Goal: Entertainment & Leisure: Consume media (video, audio)

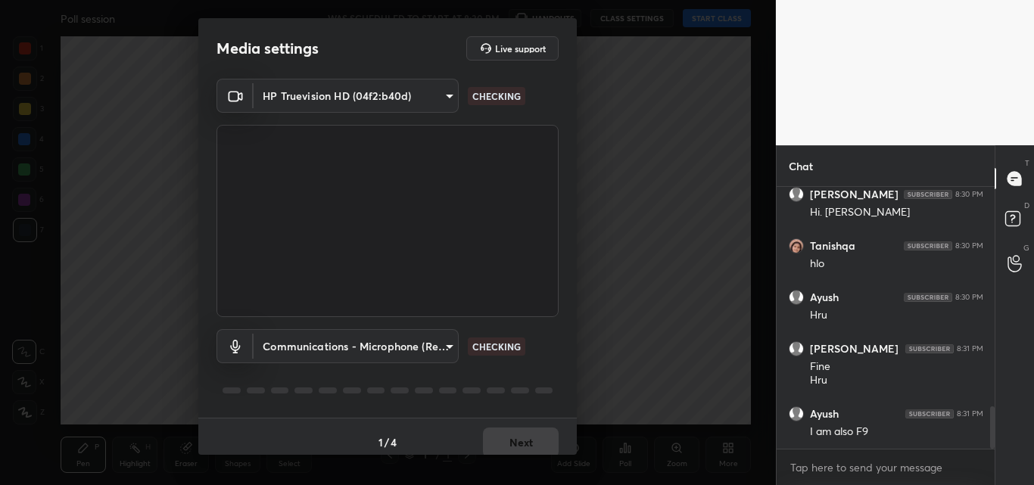
scroll to position [1353, 0]
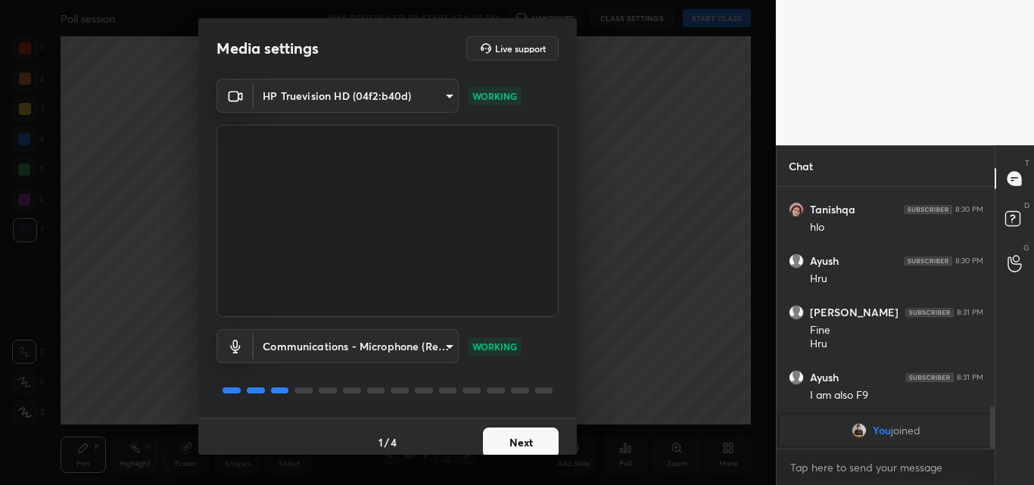
click at [491, 446] on button "Next" at bounding box center [521, 443] width 76 height 30
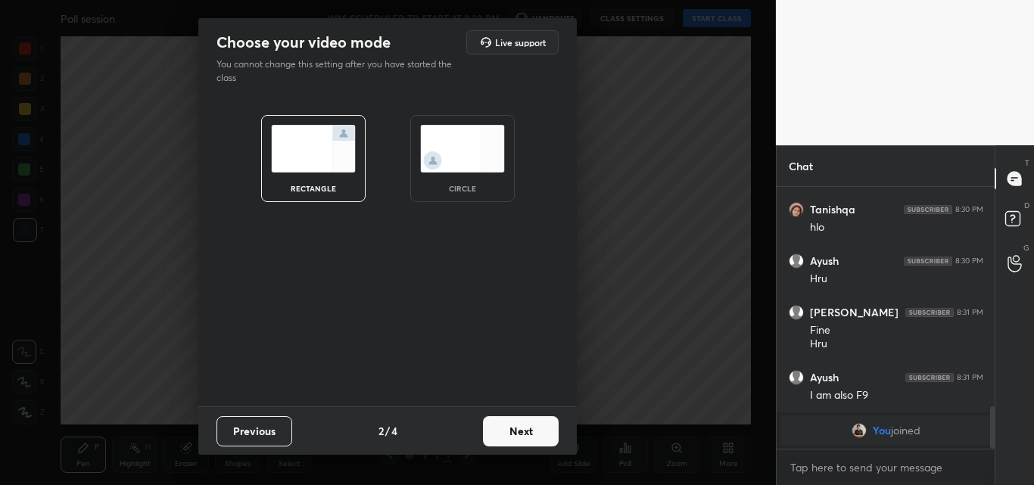
click at [504, 437] on button "Next" at bounding box center [521, 431] width 76 height 30
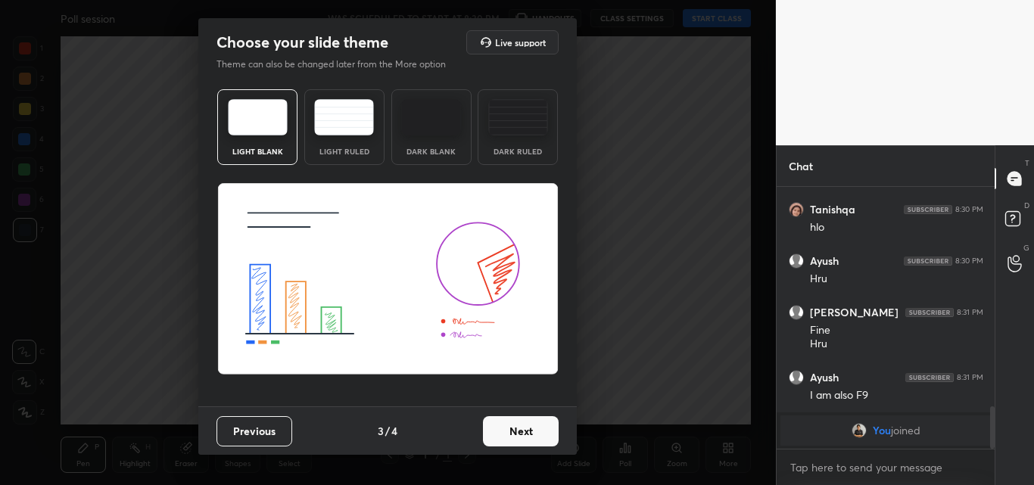
click at [504, 437] on button "Next" at bounding box center [521, 431] width 76 height 30
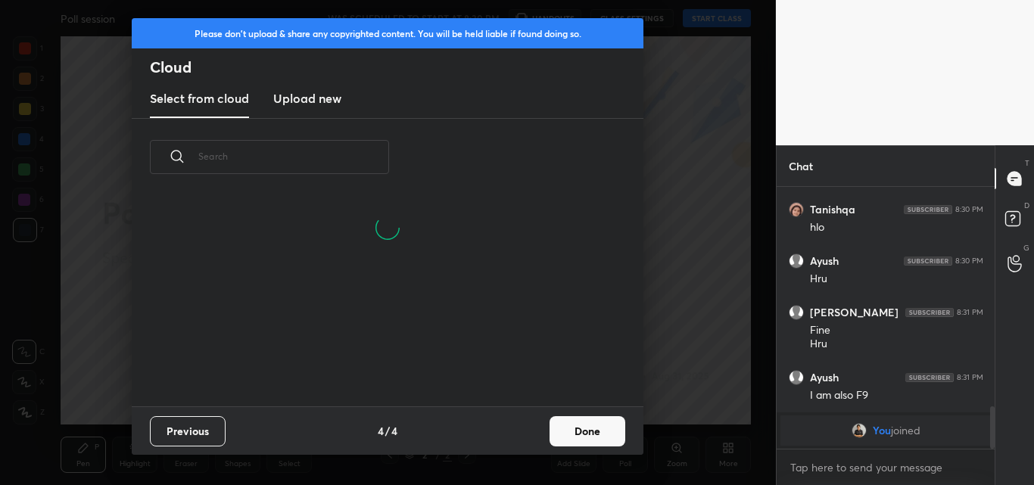
scroll to position [210, 486]
click at [558, 439] on button "Done" at bounding box center [587, 431] width 76 height 30
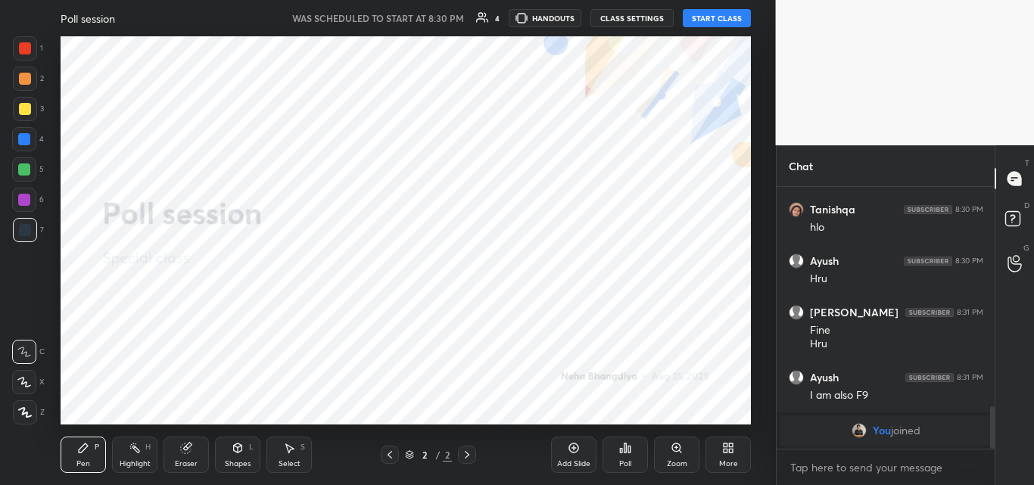
click at [709, 16] on button "START CLASS" at bounding box center [717, 18] width 68 height 18
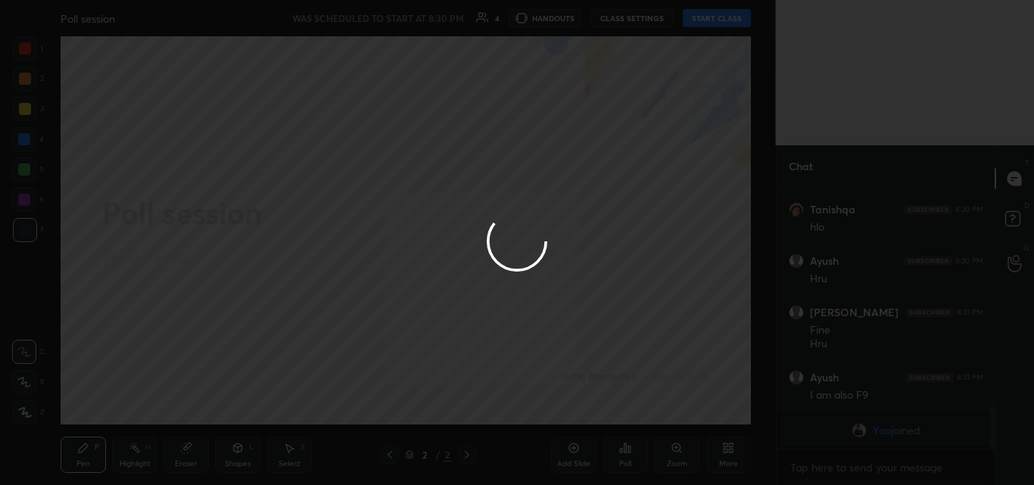
type textarea "x"
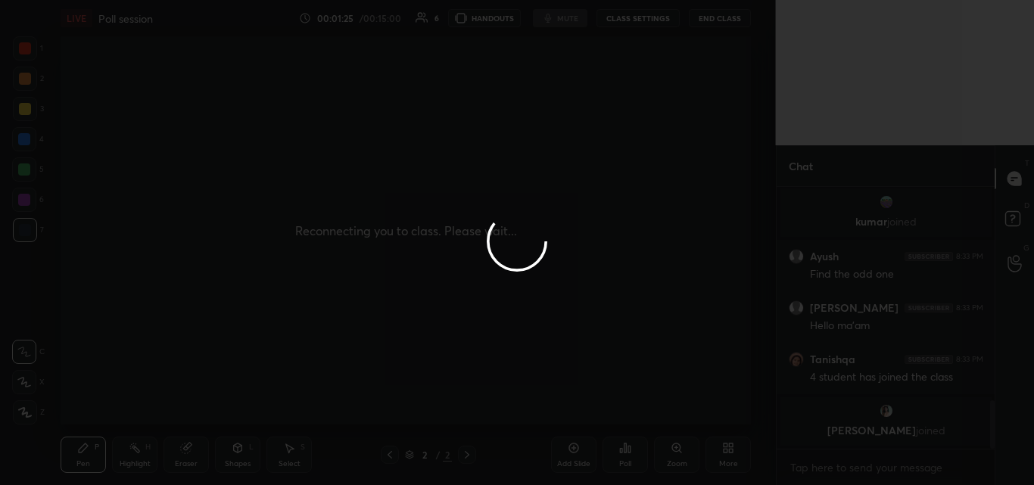
scroll to position [1085, 0]
type textarea "x"
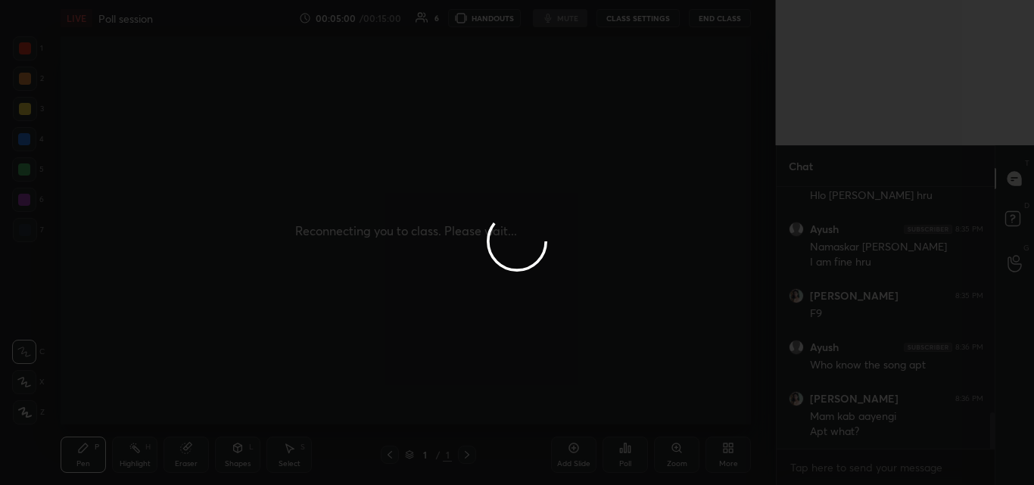
scroll to position [1670, 0]
click at [487, 167] on div at bounding box center [517, 242] width 1034 height 485
click at [494, 168] on div at bounding box center [517, 242] width 1034 height 485
click at [503, 170] on div at bounding box center [517, 242] width 1034 height 485
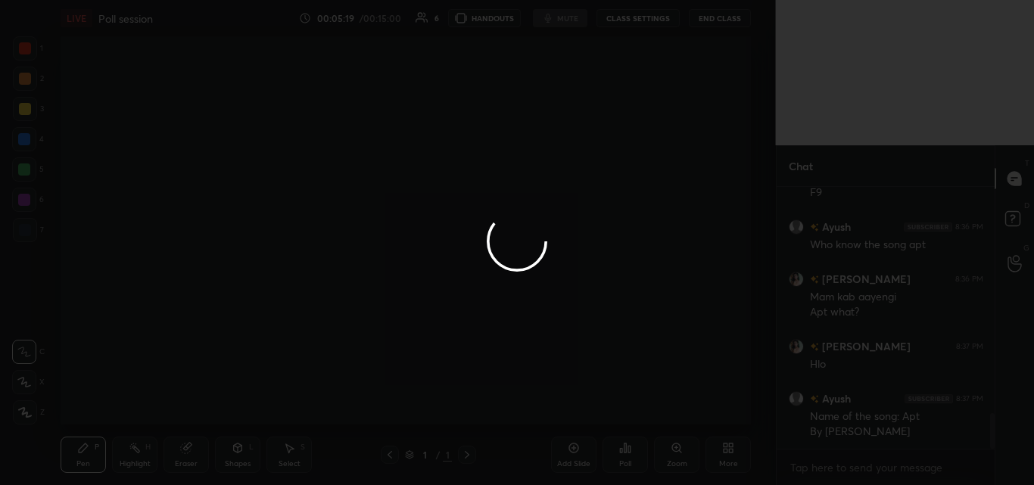
click at [508, 168] on div at bounding box center [517, 242] width 1034 height 485
click at [850, 459] on div at bounding box center [517, 242] width 1034 height 485
click at [849, 461] on div at bounding box center [517, 242] width 1034 height 485
click at [851, 462] on div at bounding box center [517, 242] width 1034 height 485
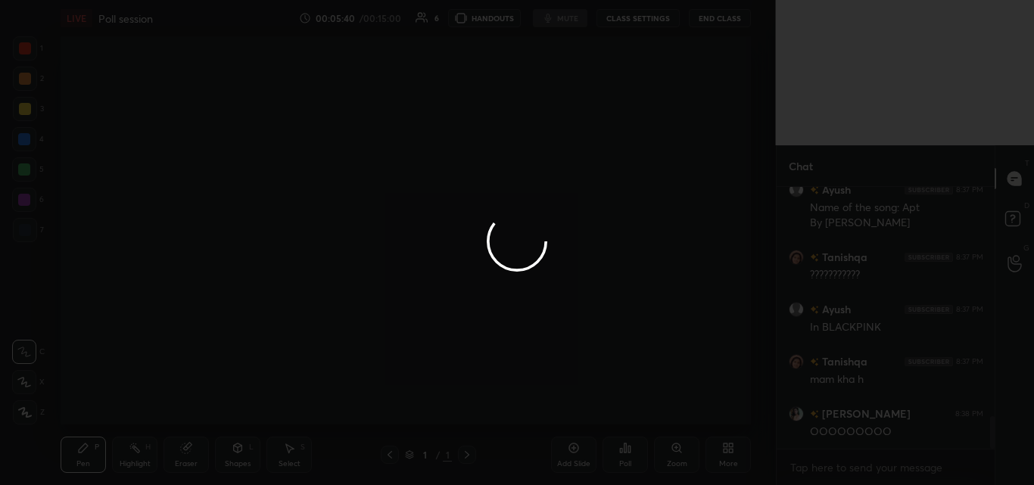
click at [907, 390] on div at bounding box center [517, 242] width 1034 height 485
click at [510, 210] on div at bounding box center [517, 242] width 1034 height 485
click at [579, 120] on div at bounding box center [517, 242] width 1034 height 485
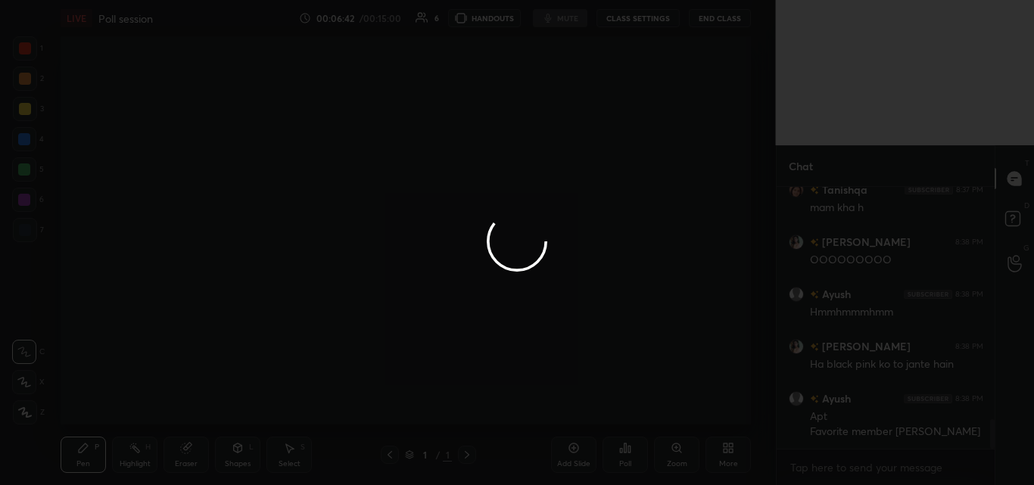
scroll to position [2093, 0]
drag, startPoint x: 401, startPoint y: 130, endPoint x: 432, endPoint y: 114, distance: 35.2
click at [416, 124] on div at bounding box center [517, 242] width 1034 height 485
click at [430, 123] on div at bounding box center [517, 242] width 1034 height 485
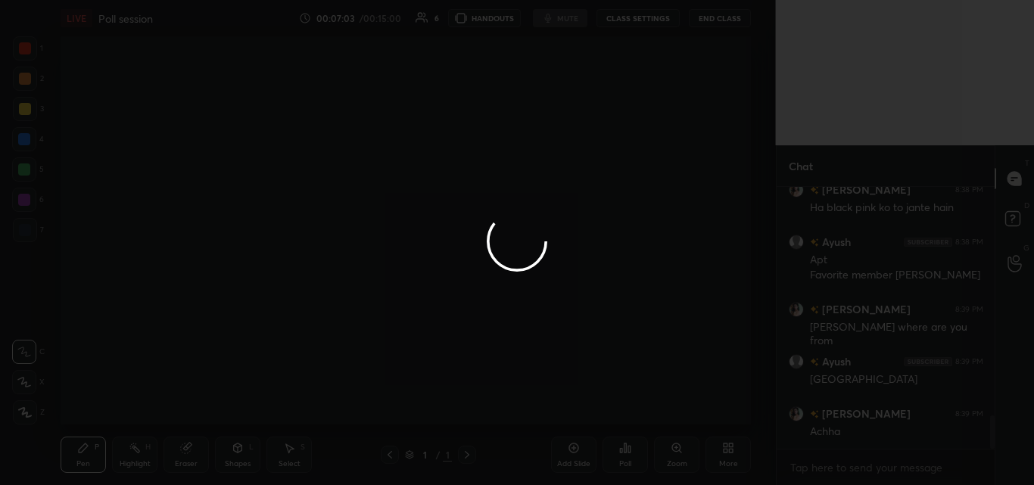
click at [442, 118] on div at bounding box center [517, 242] width 1034 height 485
click at [447, 117] on div at bounding box center [517, 242] width 1034 height 485
drag, startPoint x: 188, startPoint y: 88, endPoint x: 116, endPoint y: 38, distance: 88.2
click at [188, 95] on div at bounding box center [517, 242] width 1034 height 485
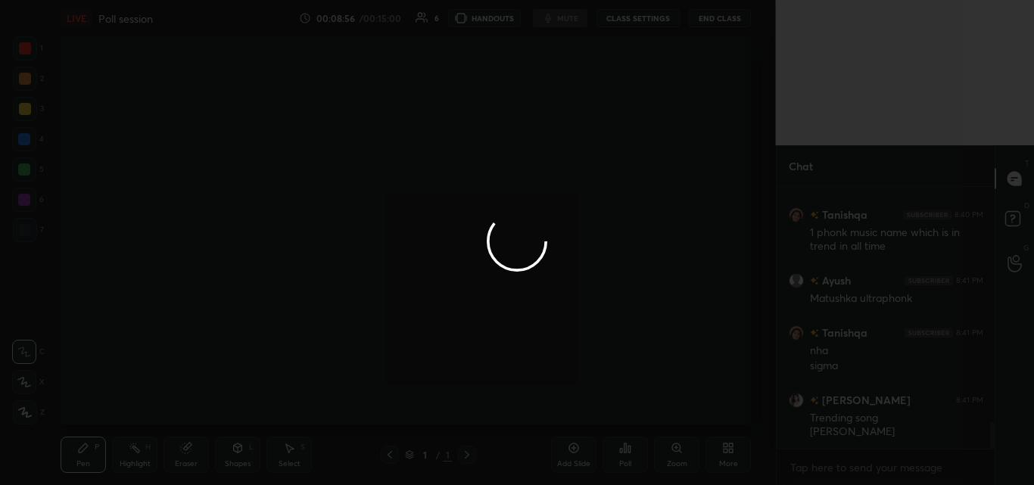
scroll to position [2297, 0]
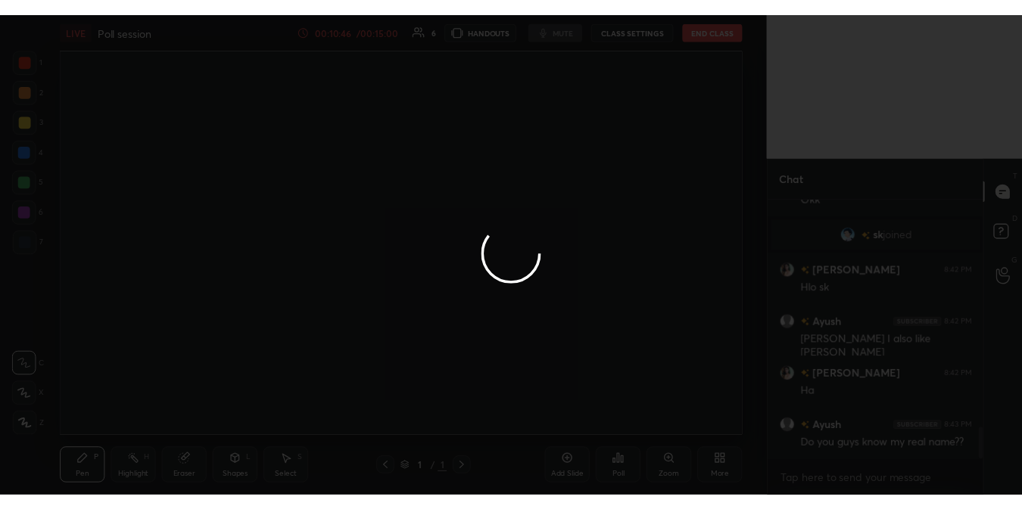
scroll to position [1874, 0]
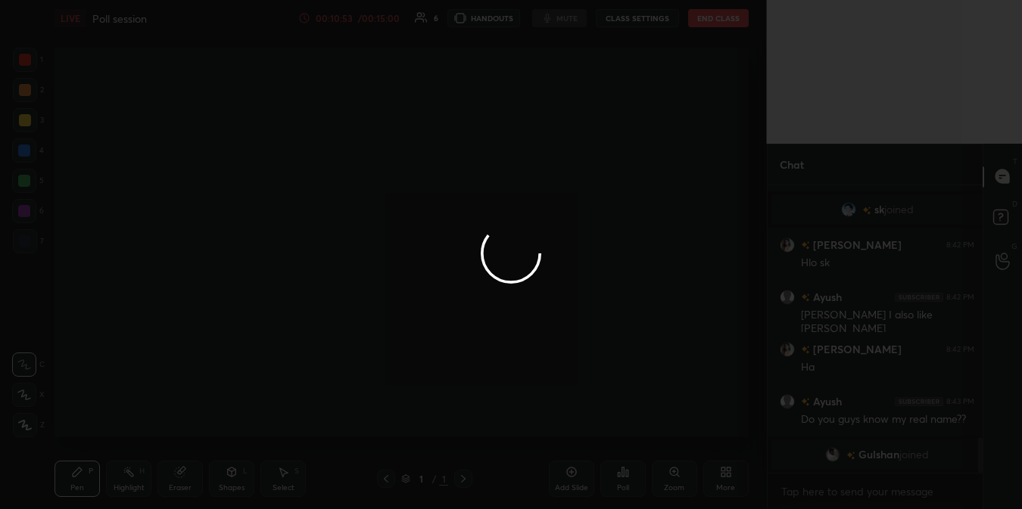
type textarea "x"
